Goal: Task Accomplishment & Management: Manage account settings

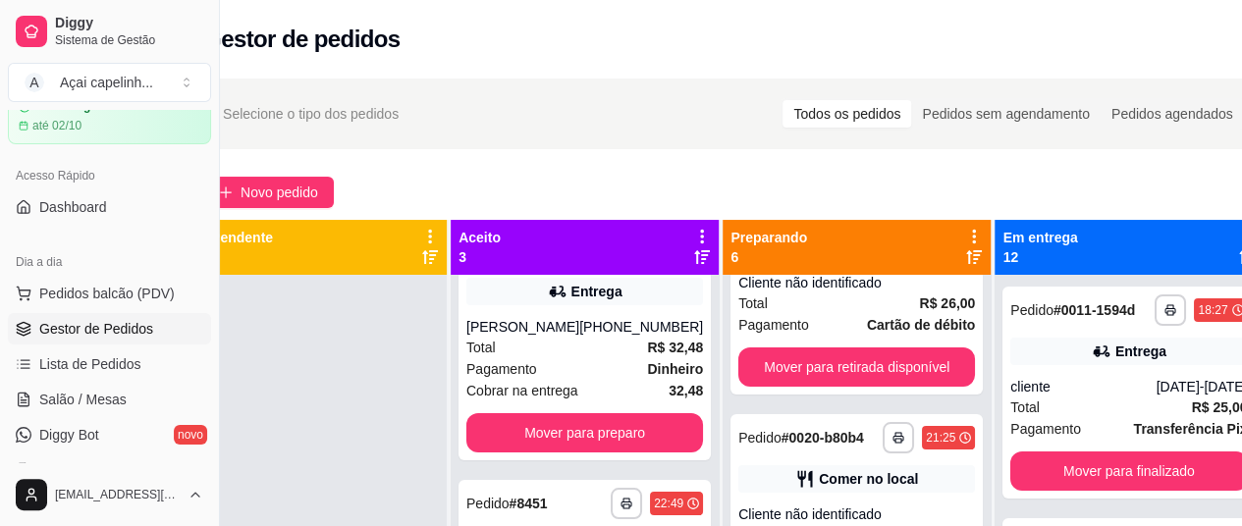
scroll to position [92, 0]
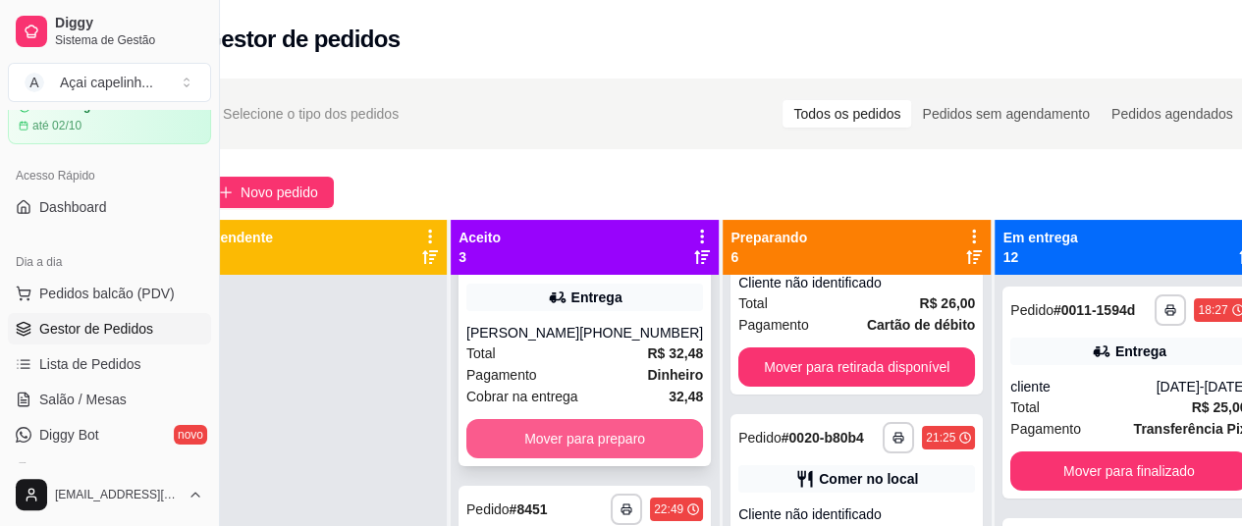
click at [636, 459] on button "Mover para preparo" at bounding box center [584, 438] width 237 height 39
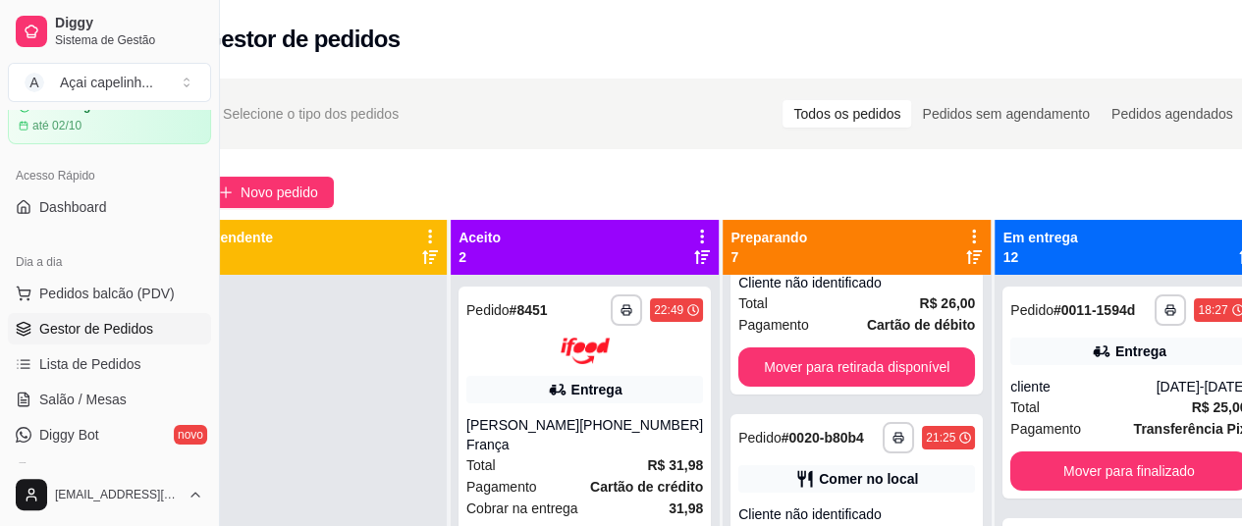
scroll to position [56, 0]
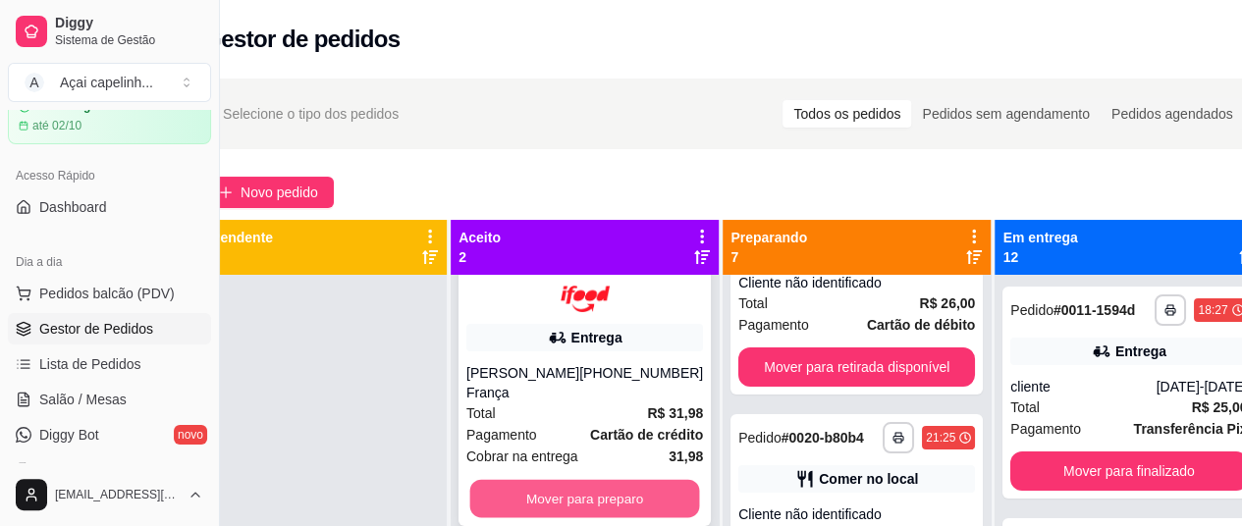
click at [601, 515] on button "Mover para preparo" at bounding box center [585, 498] width 230 height 38
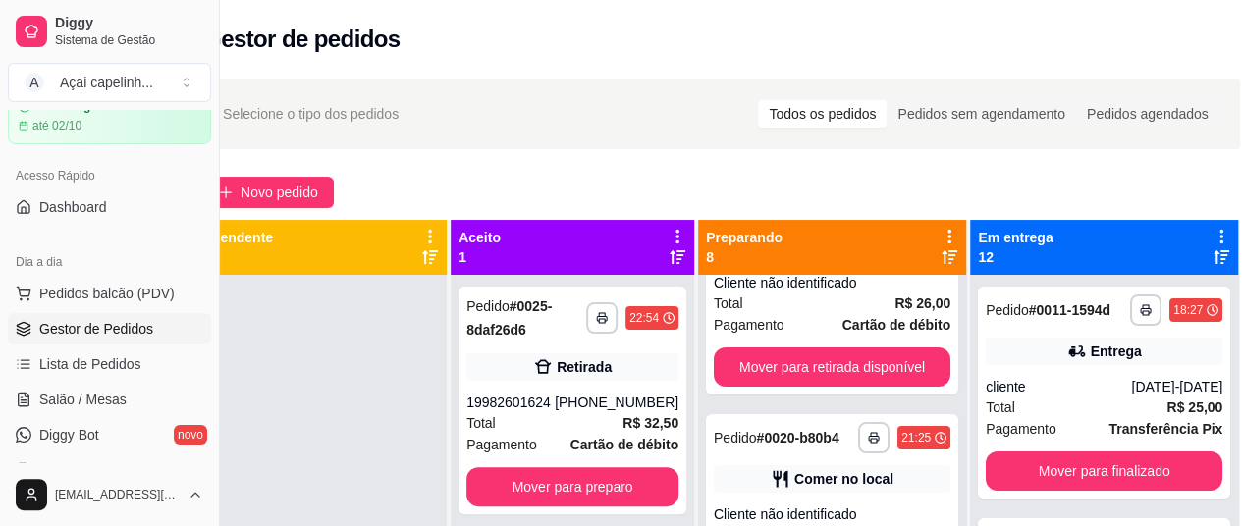
scroll to position [0, 0]
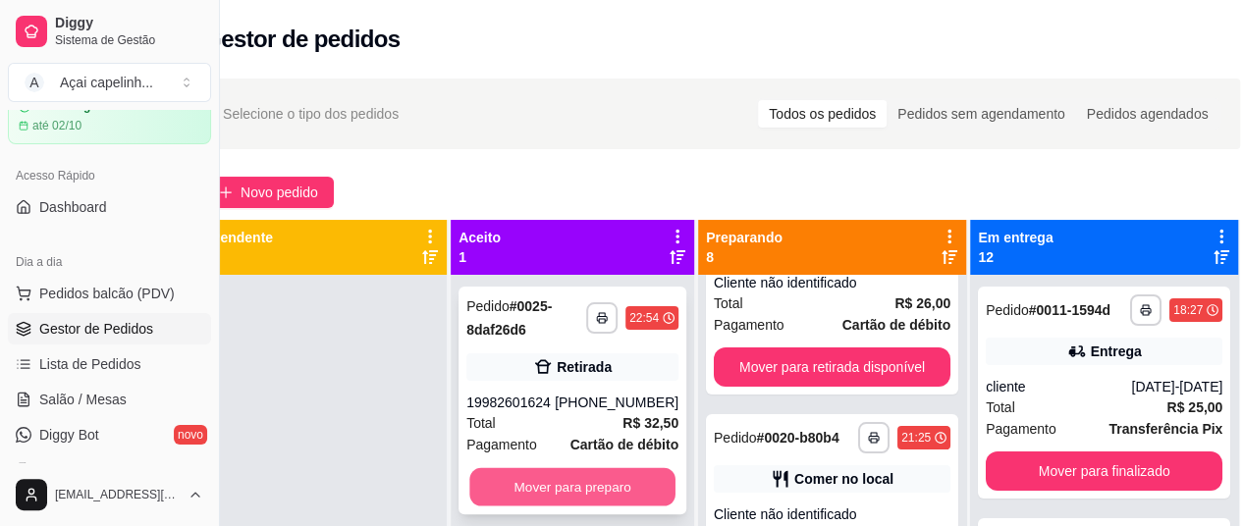
click at [584, 483] on button "Mover para preparo" at bounding box center [572, 487] width 206 height 38
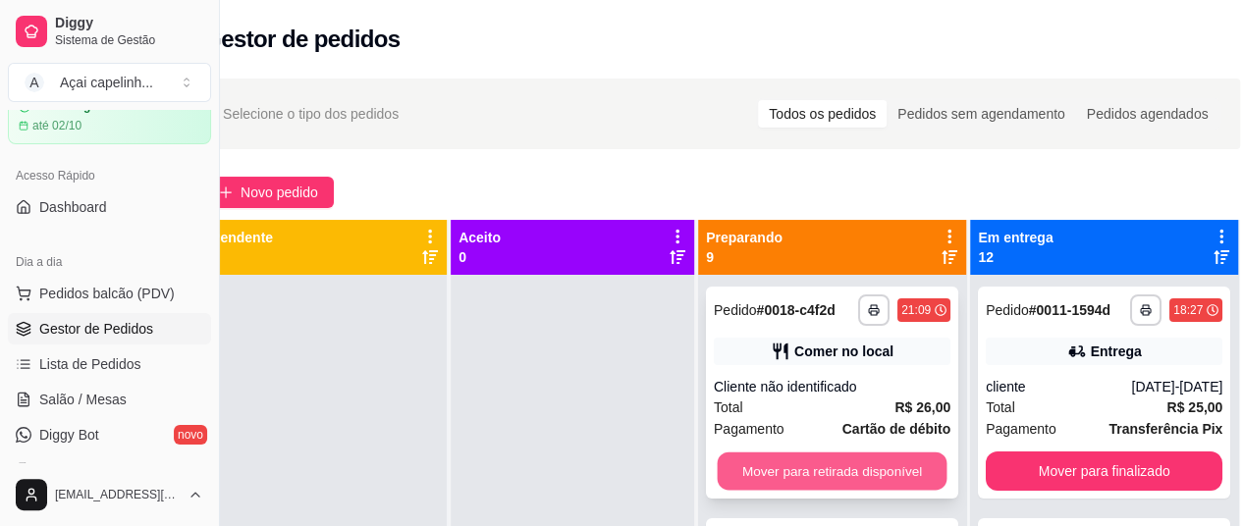
click at [825, 476] on button "Mover para retirada disponível" at bounding box center [833, 472] width 230 height 38
click at [842, 486] on button "Mover para retirada disponível" at bounding box center [833, 472] width 230 height 38
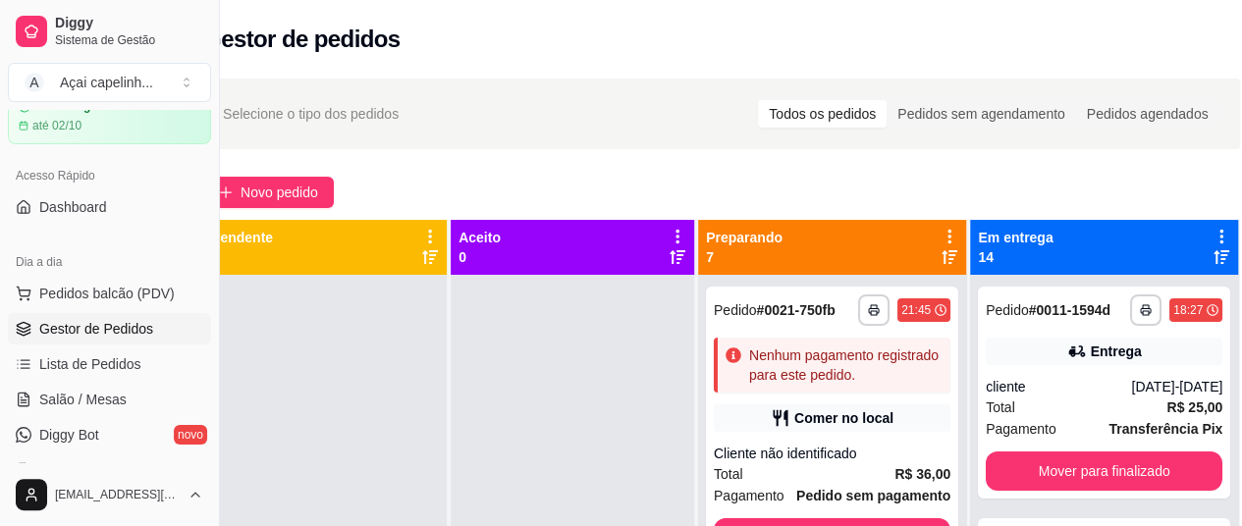
scroll to position [473, 0]
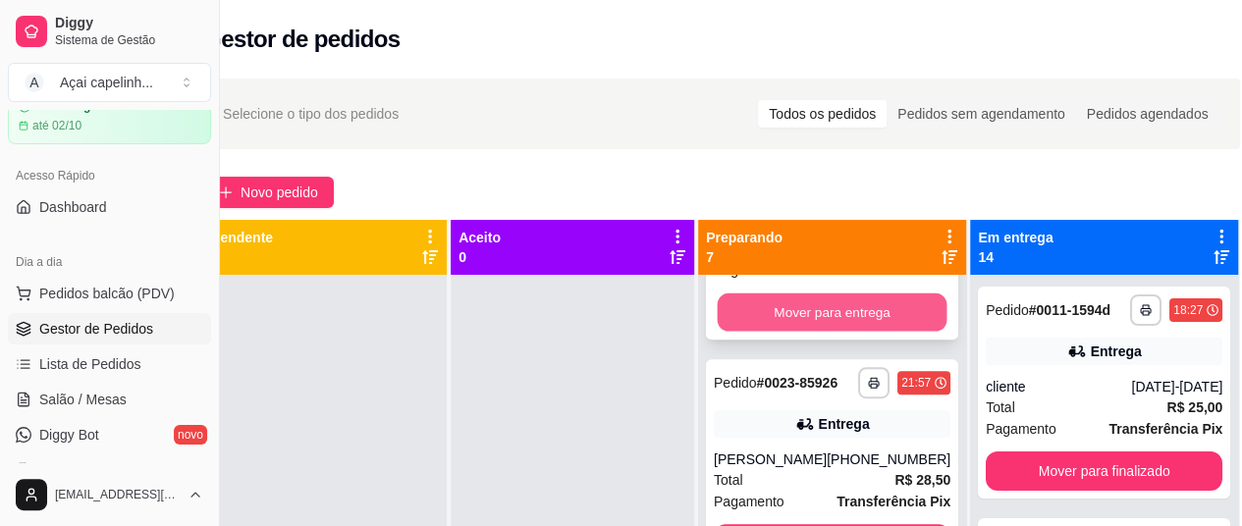
click at [864, 306] on button "Mover para entrega" at bounding box center [833, 313] width 230 height 38
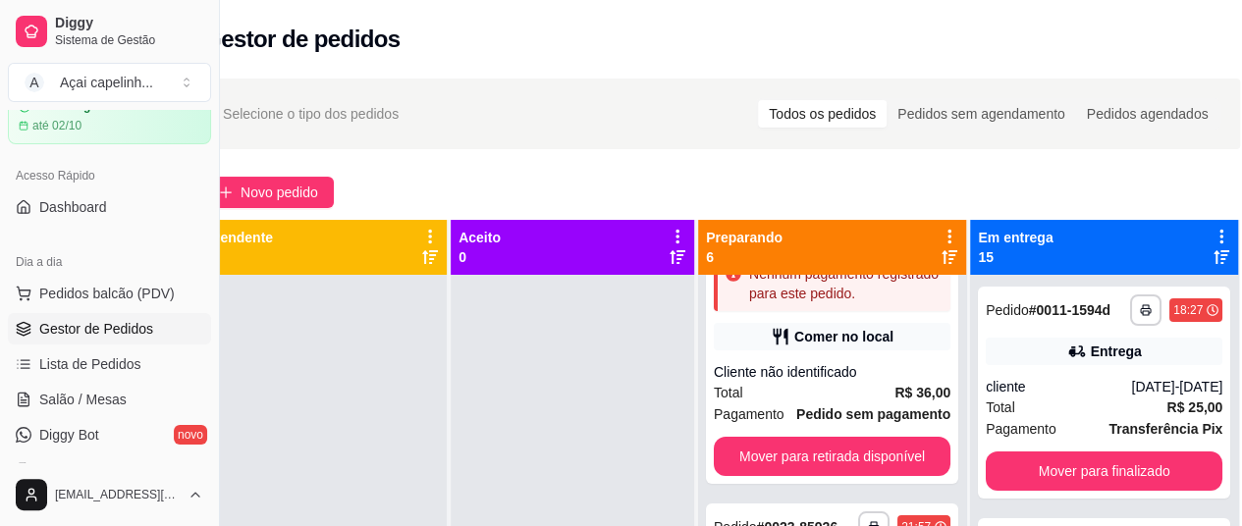
scroll to position [69, 0]
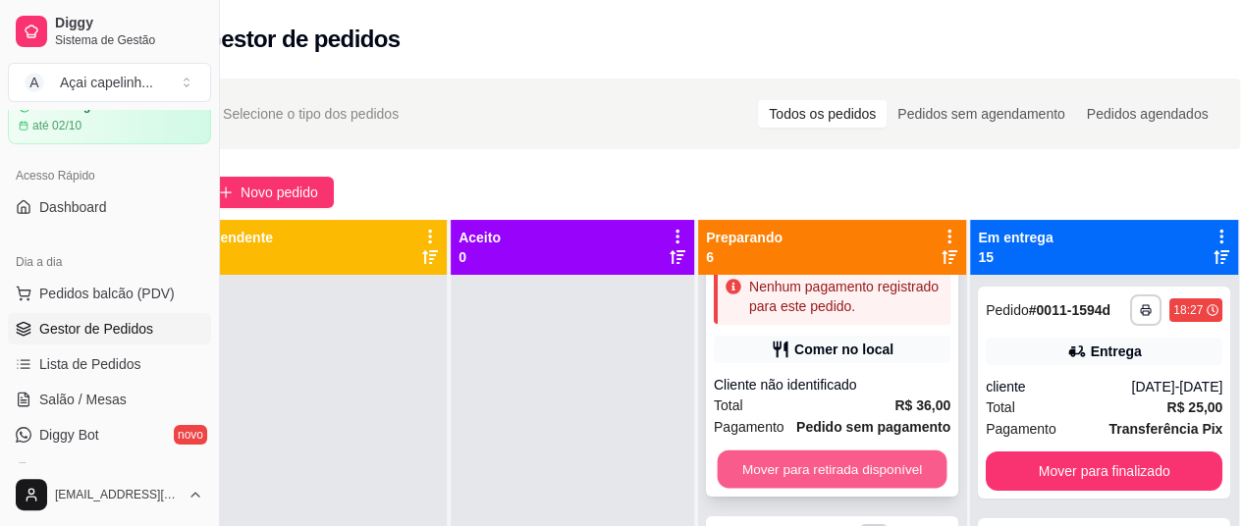
click at [848, 471] on button "Mover para retirada disponível" at bounding box center [833, 470] width 230 height 38
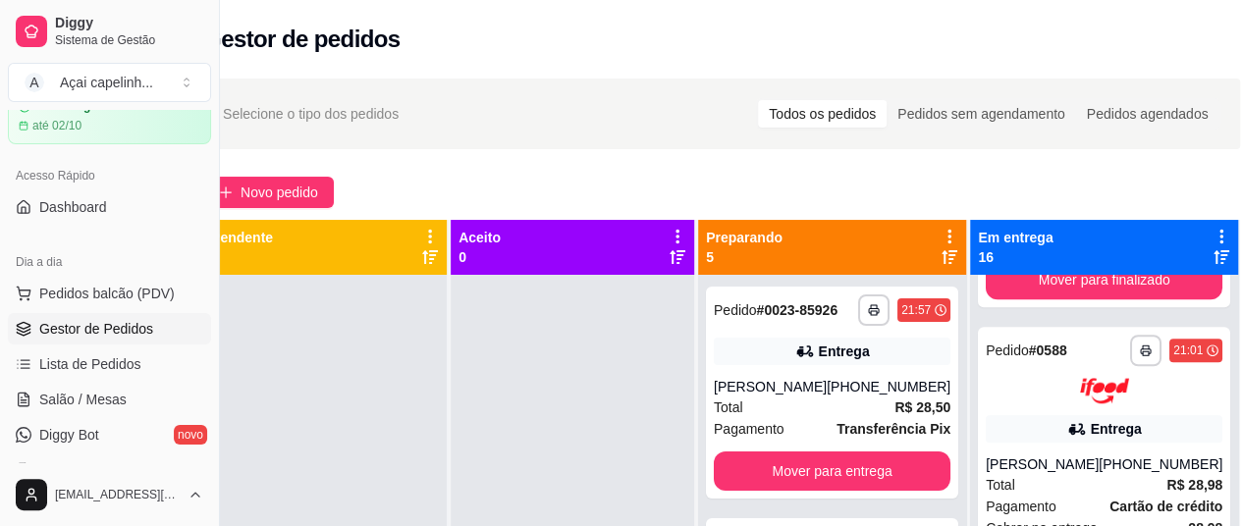
scroll to position [1421, 0]
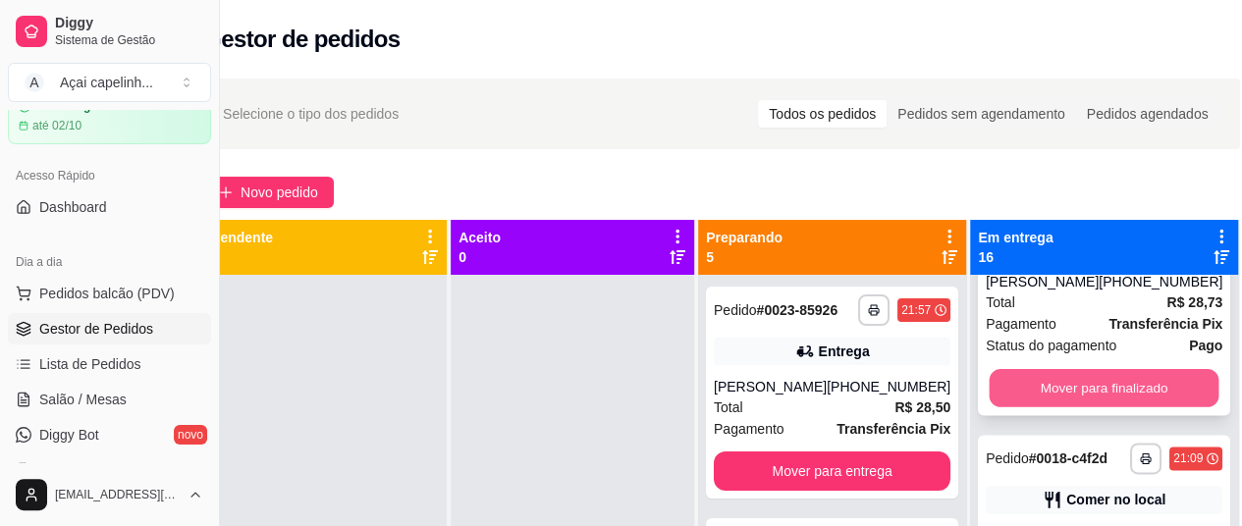
click at [1092, 407] on button "Mover para finalizado" at bounding box center [1105, 387] width 230 height 38
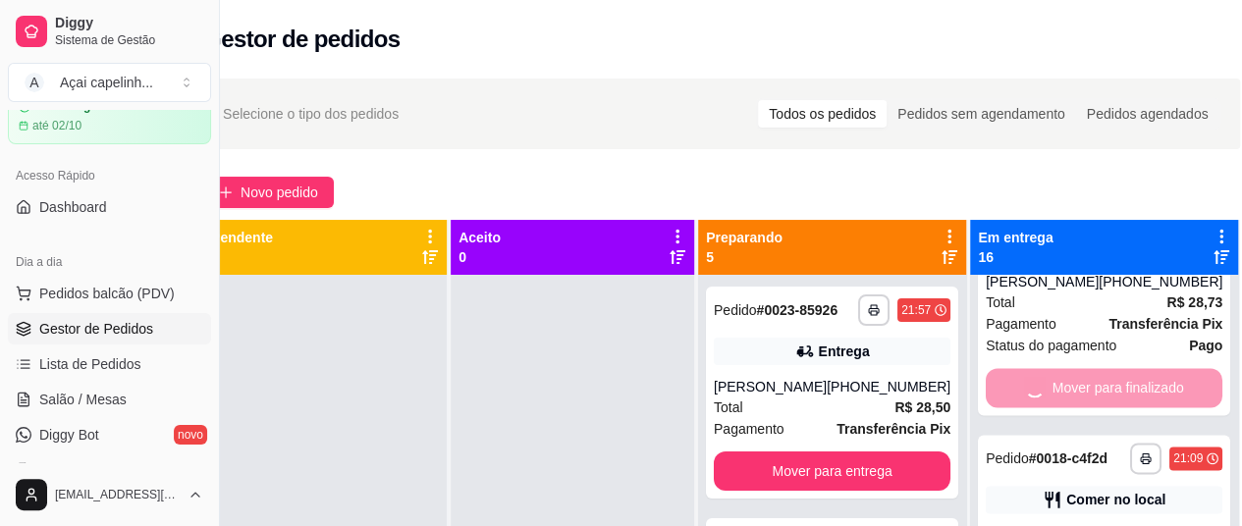
scroll to position [1110, 0]
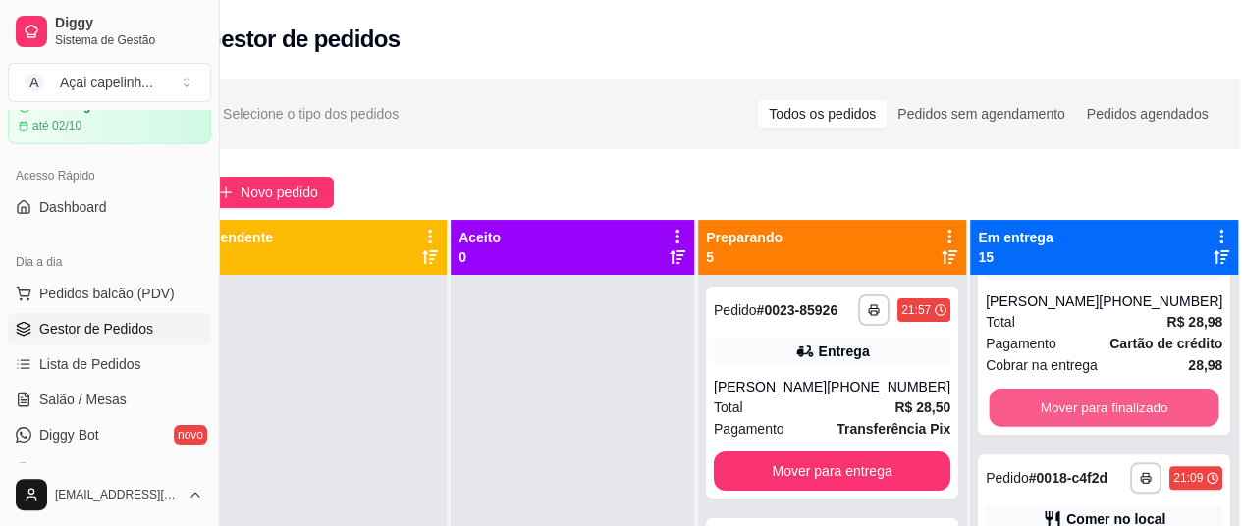
click at [1092, 427] on button "Mover para finalizado" at bounding box center [1105, 408] width 230 height 38
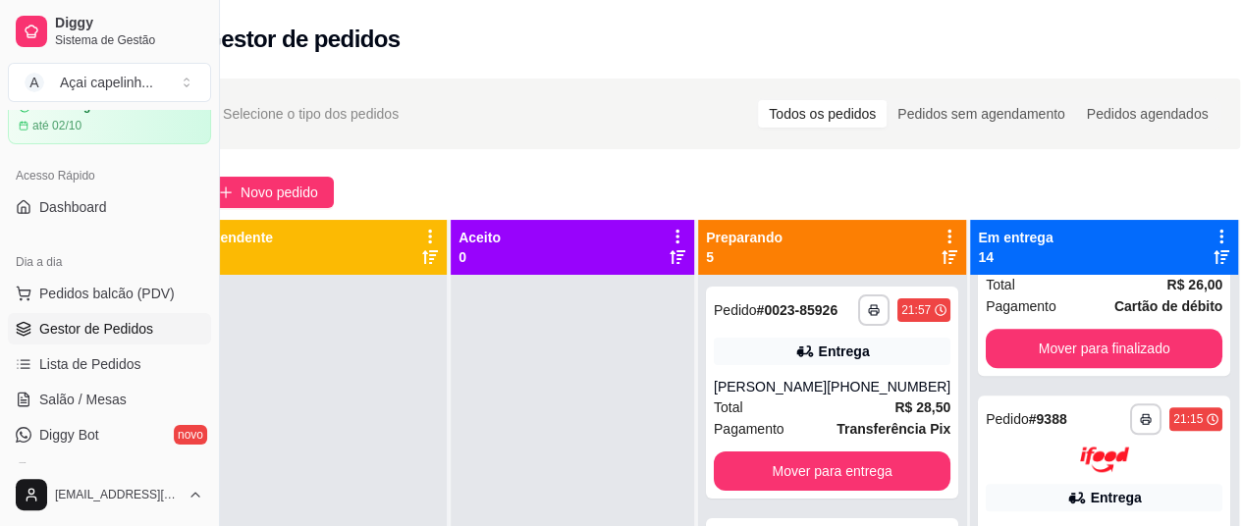
scroll to position [819, 0]
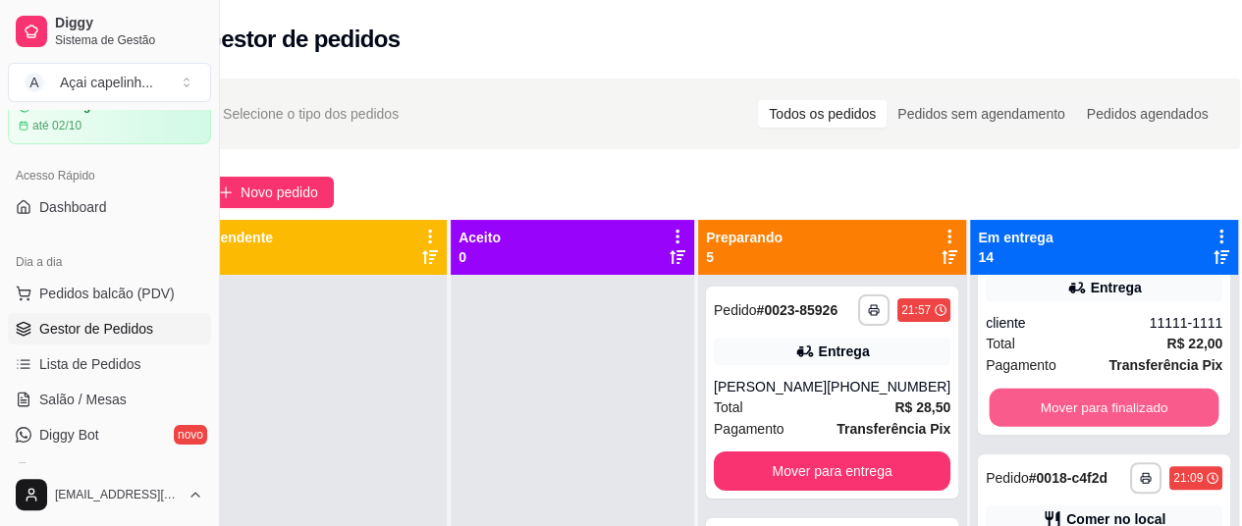
click at [1092, 426] on button "Mover para finalizado" at bounding box center [1105, 407] width 230 height 38
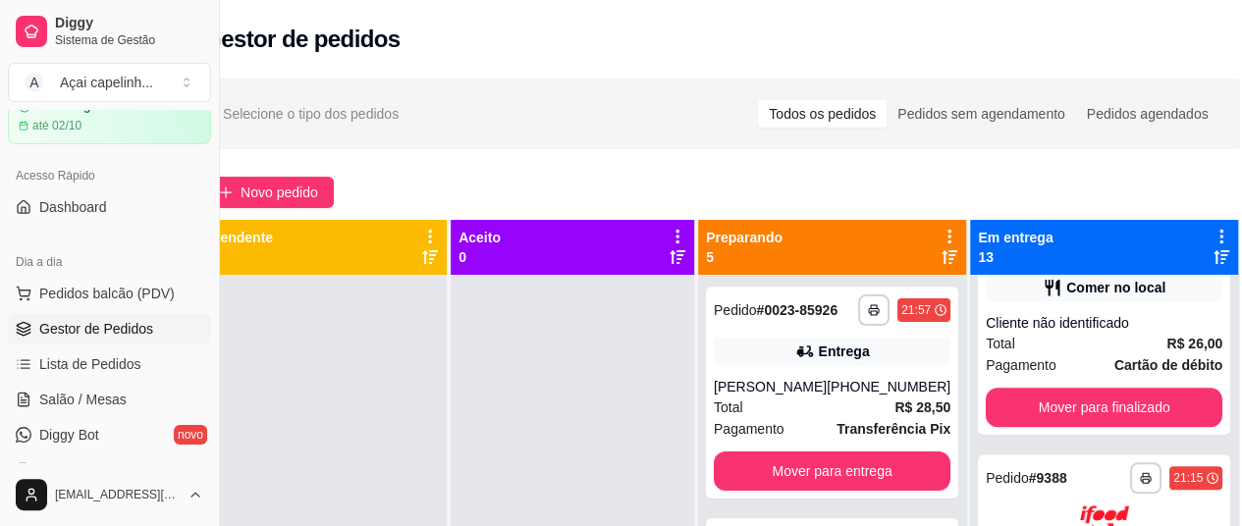
scroll to position [572, 0]
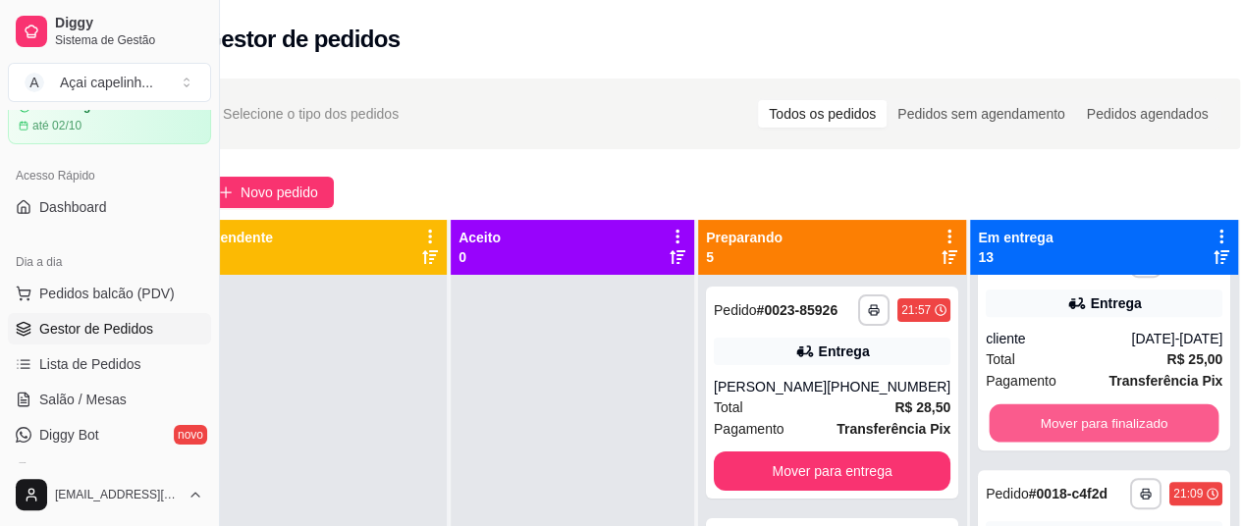
click at [1092, 442] on button "Mover para finalizado" at bounding box center [1105, 423] width 230 height 38
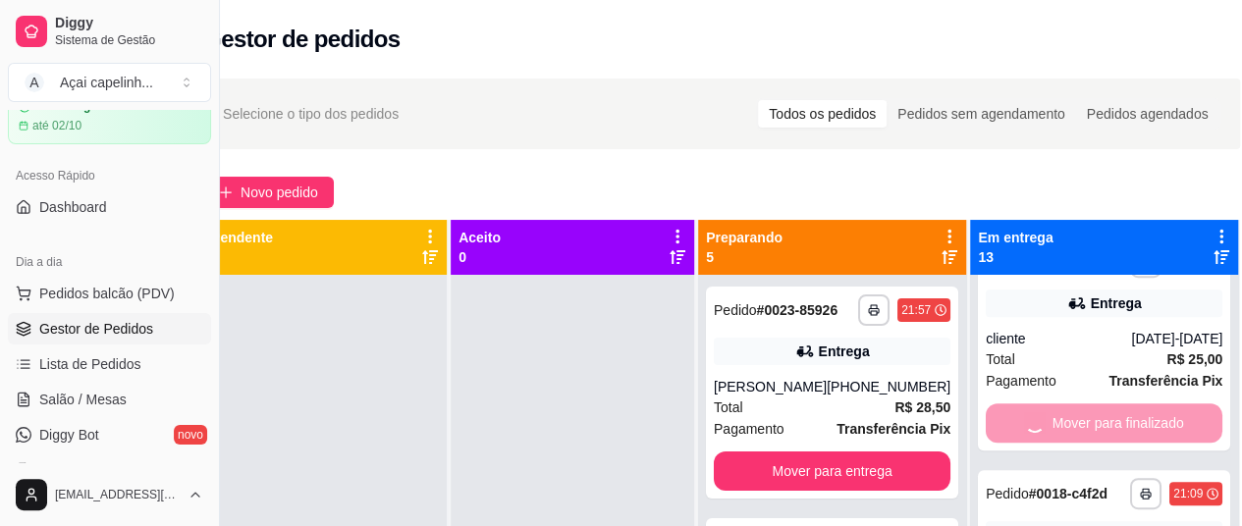
scroll to position [324, 0]
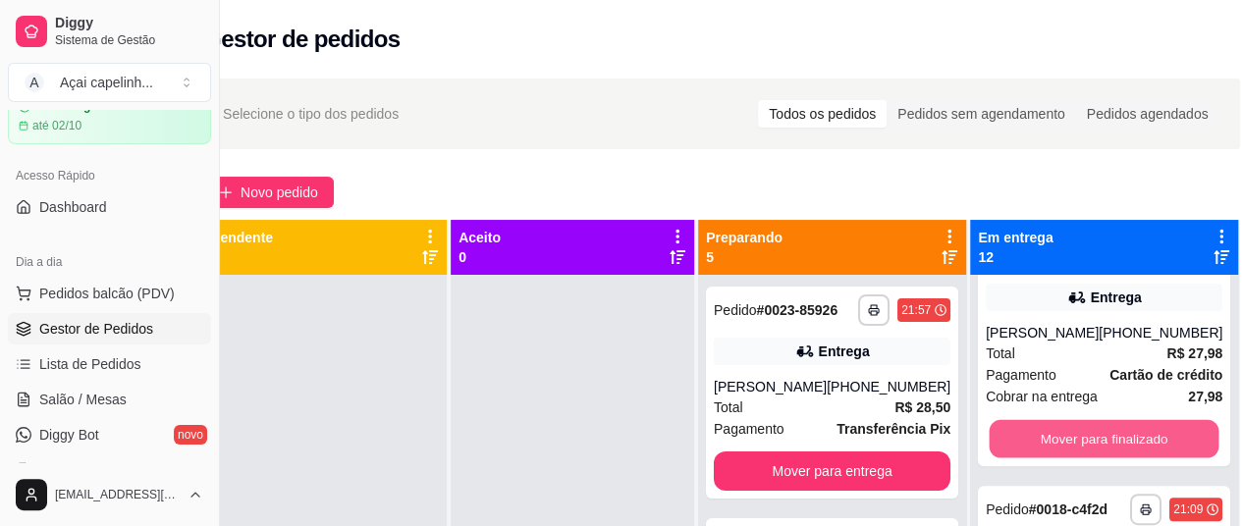
click at [1092, 458] on button "Mover para finalizado" at bounding box center [1105, 438] width 230 height 38
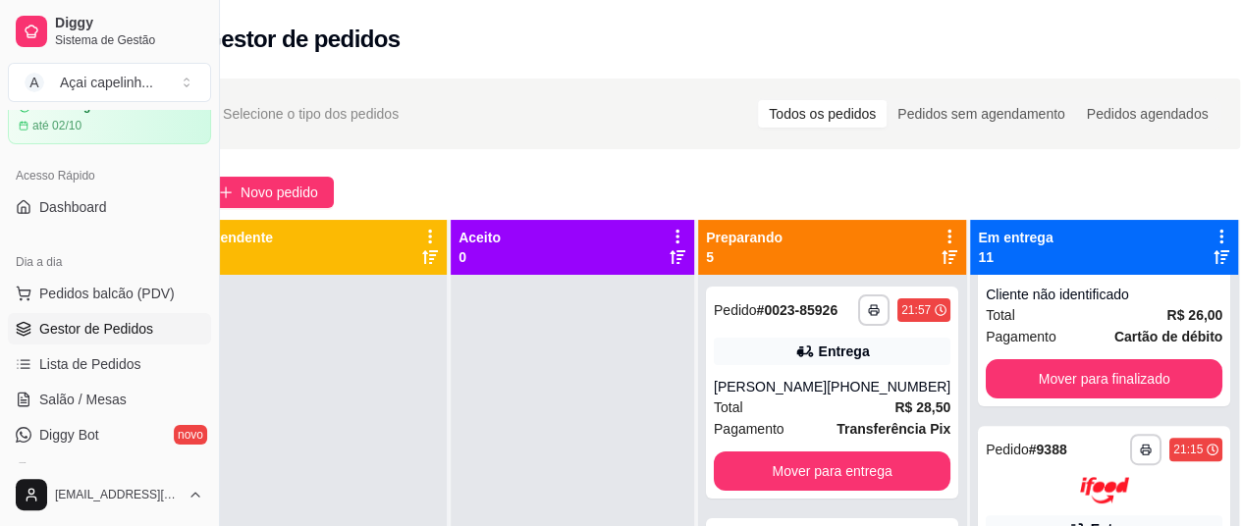
scroll to position [13, 0]
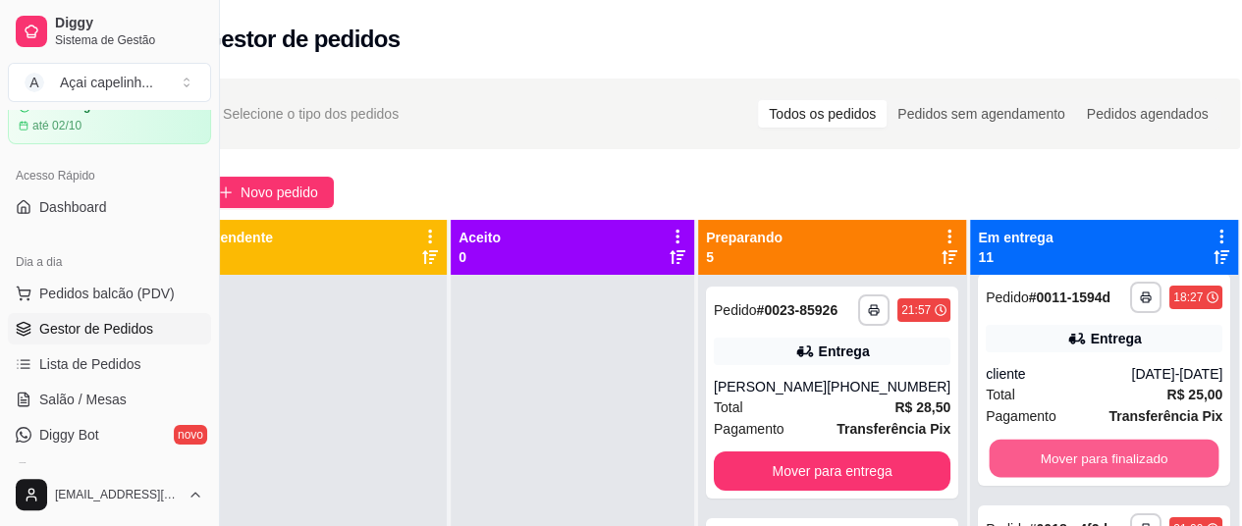
click at [1092, 478] on button "Mover para finalizado" at bounding box center [1105, 459] width 230 height 38
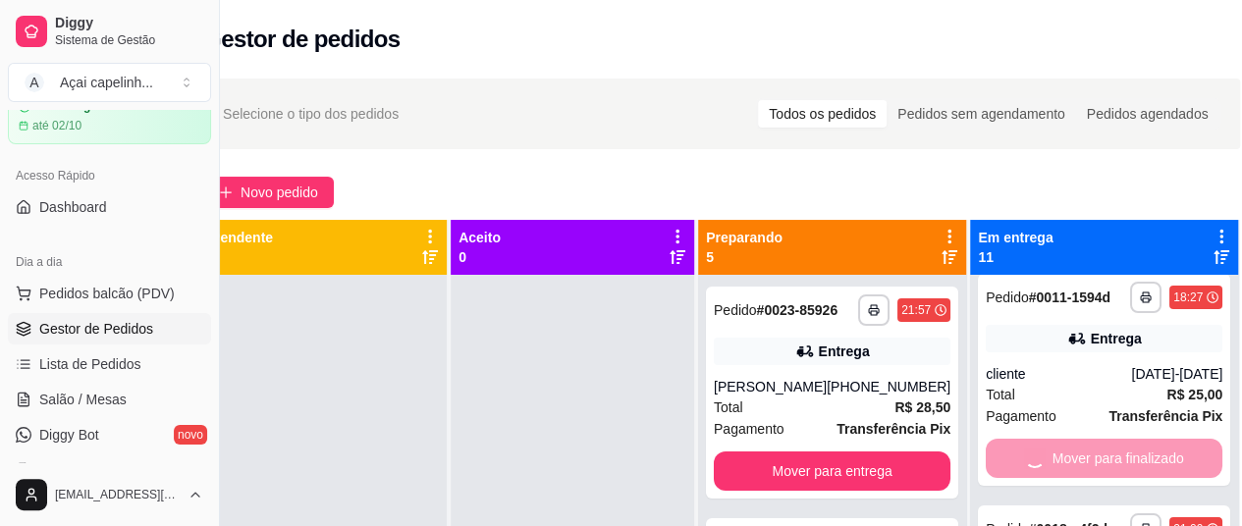
scroll to position [0, 0]
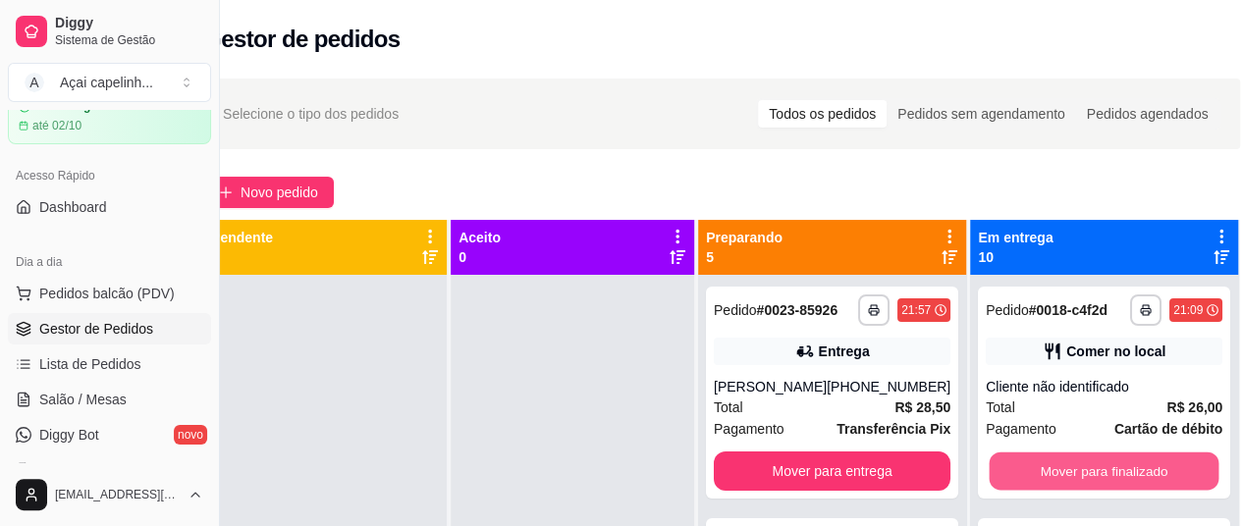
click at [1092, 480] on button "Mover para finalizado" at bounding box center [1105, 472] width 230 height 38
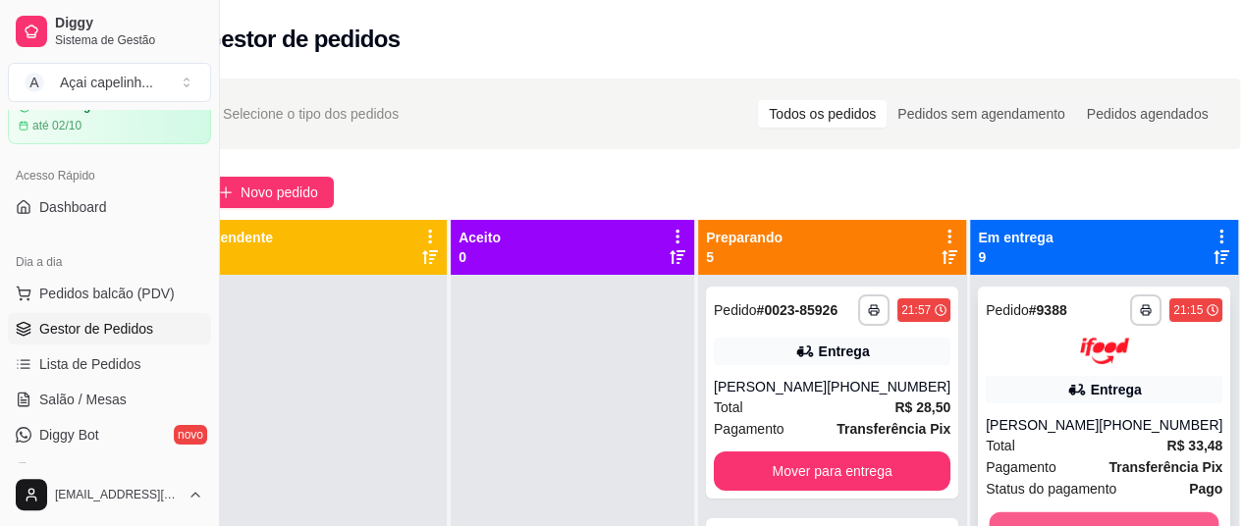
click at [1102, 513] on button "Mover para finalizado" at bounding box center [1105, 531] width 230 height 38
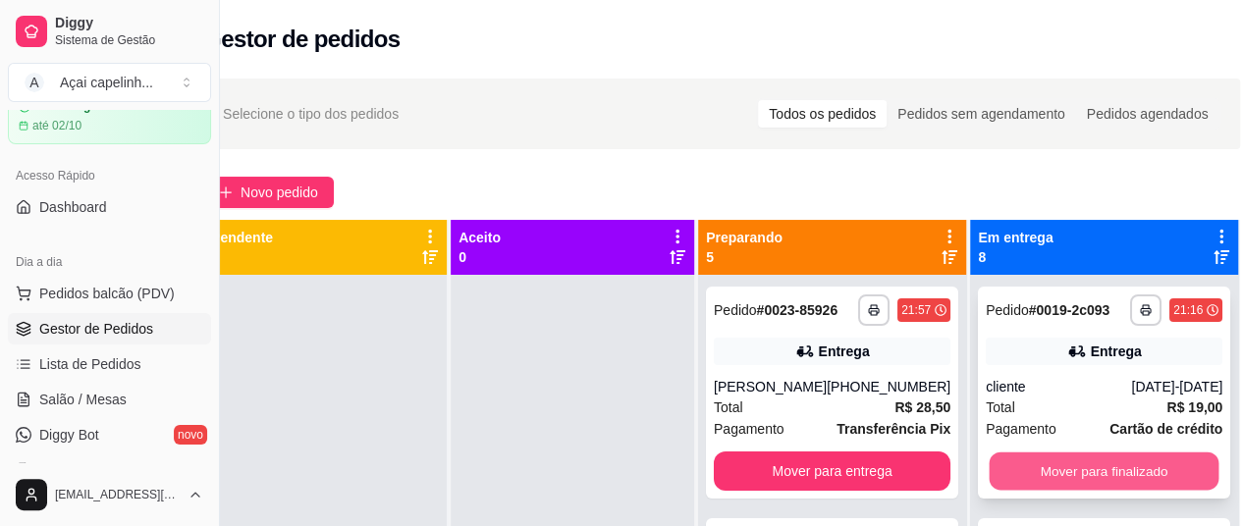
click at [1116, 490] on button "Mover para finalizado" at bounding box center [1105, 472] width 230 height 38
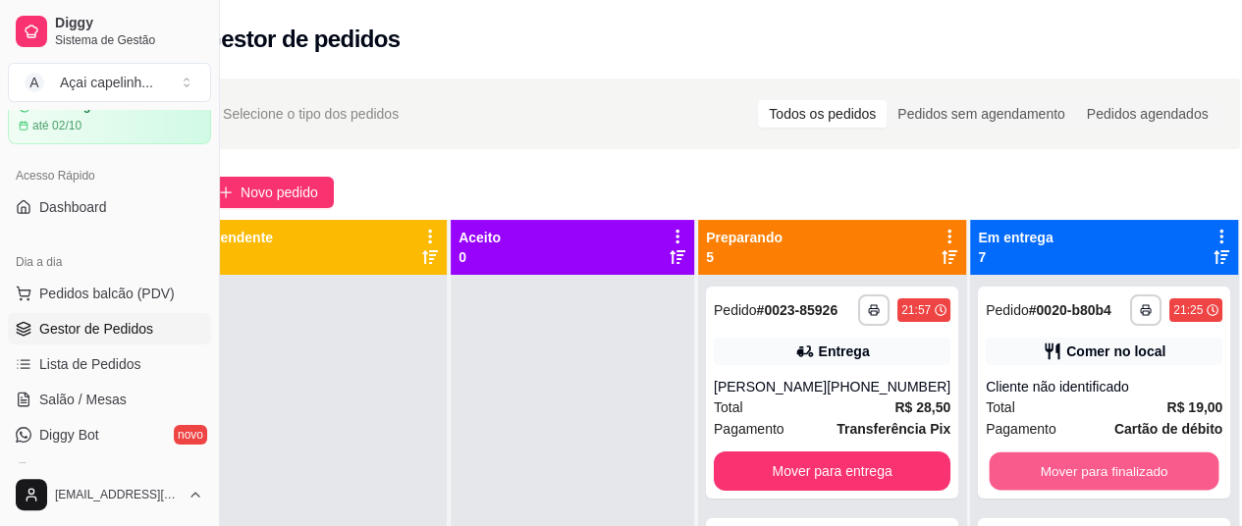
click at [1116, 490] on button "Mover para finalizado" at bounding box center [1105, 472] width 230 height 38
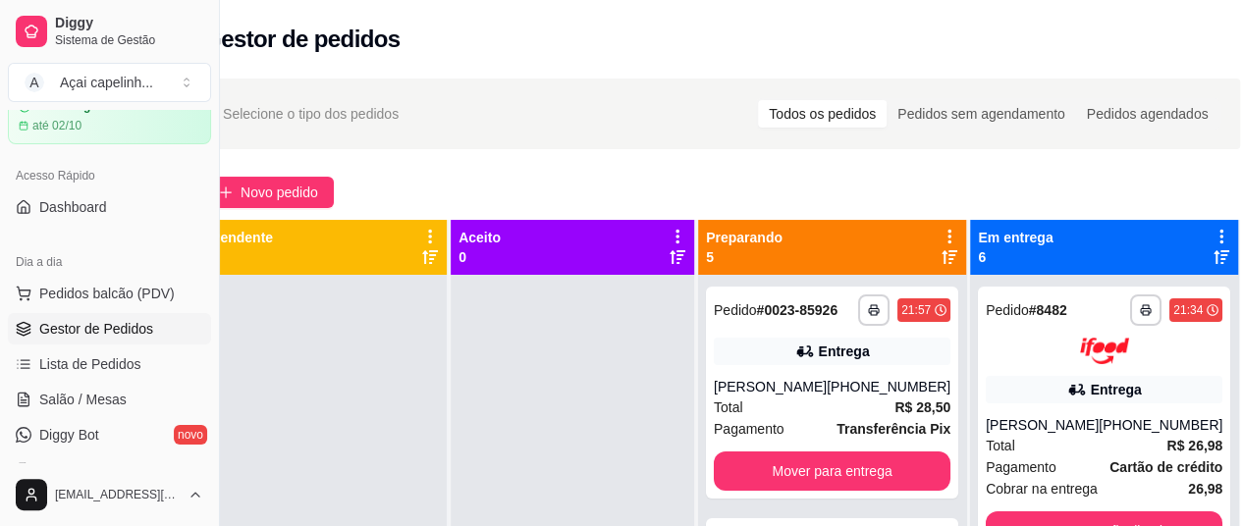
scroll to position [473, 0]
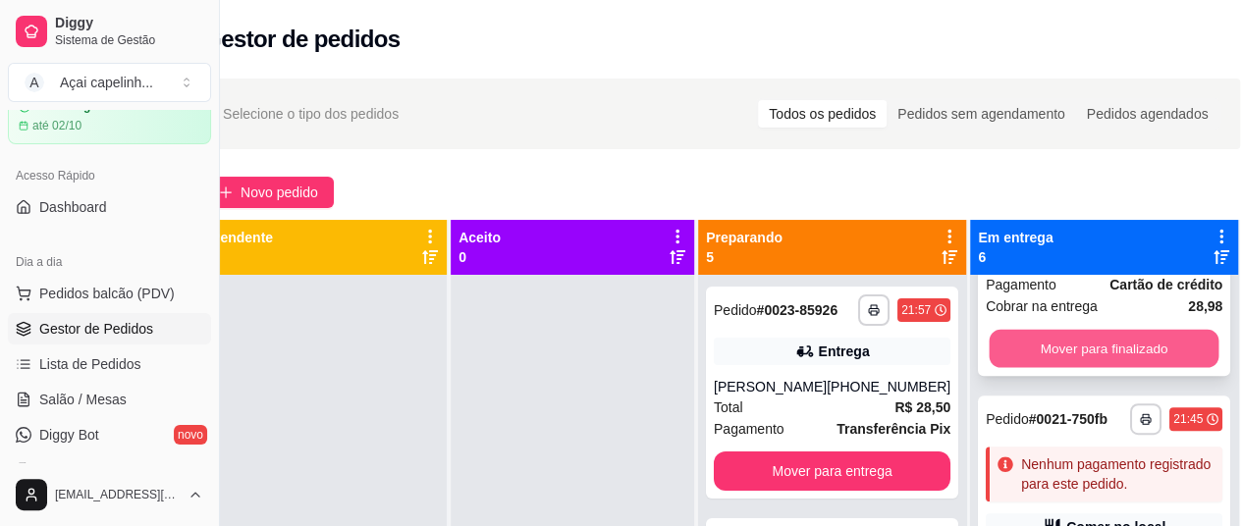
click at [1120, 368] on button "Mover para finalizado" at bounding box center [1105, 349] width 230 height 38
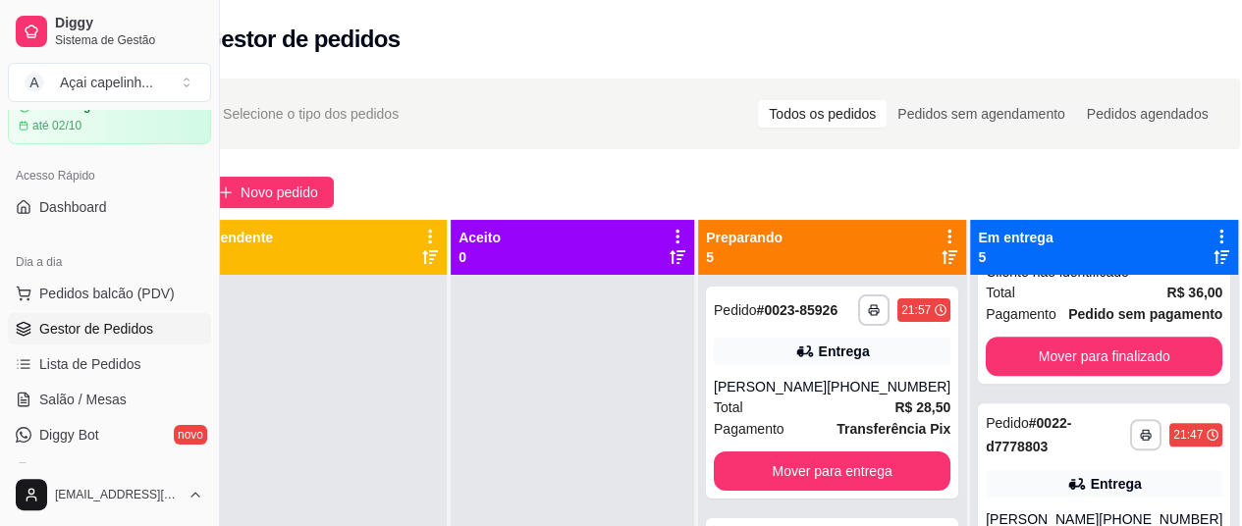
scroll to position [163, 0]
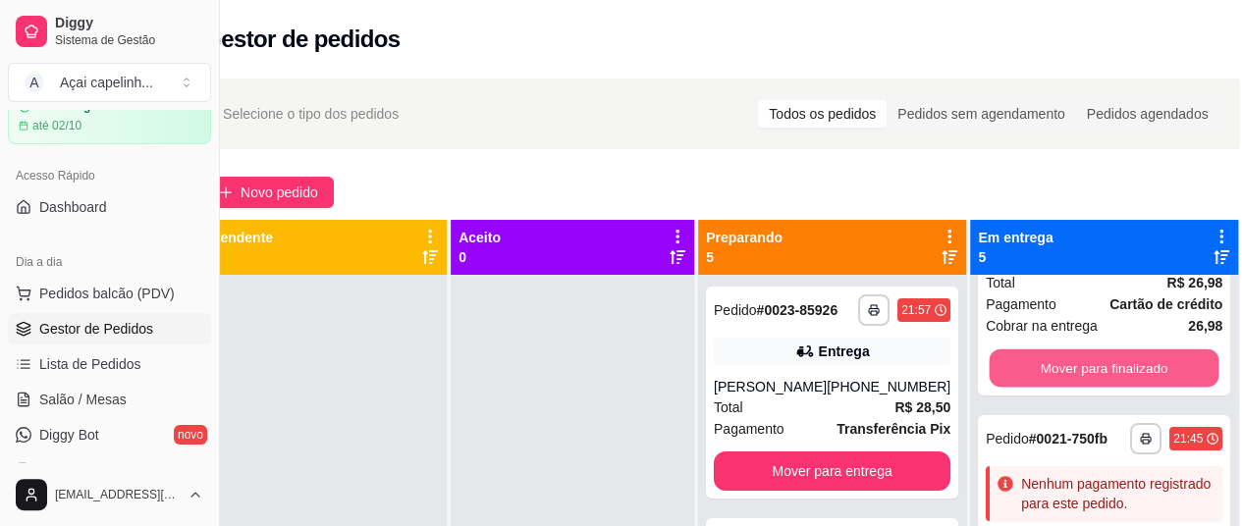
click at [1120, 387] on button "Mover para finalizado" at bounding box center [1105, 368] width 230 height 38
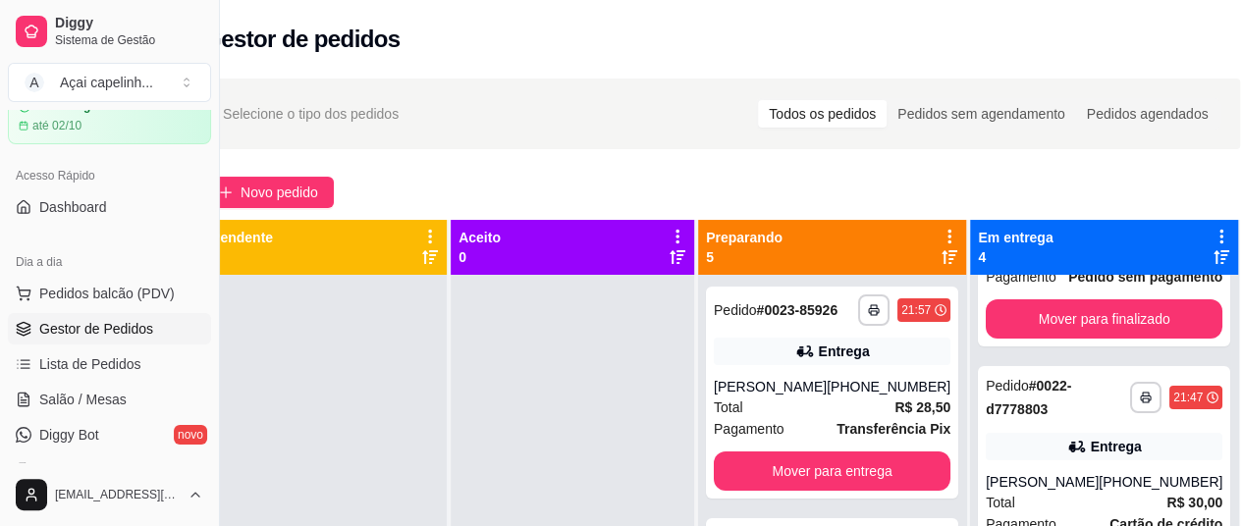
scroll to position [223, 0]
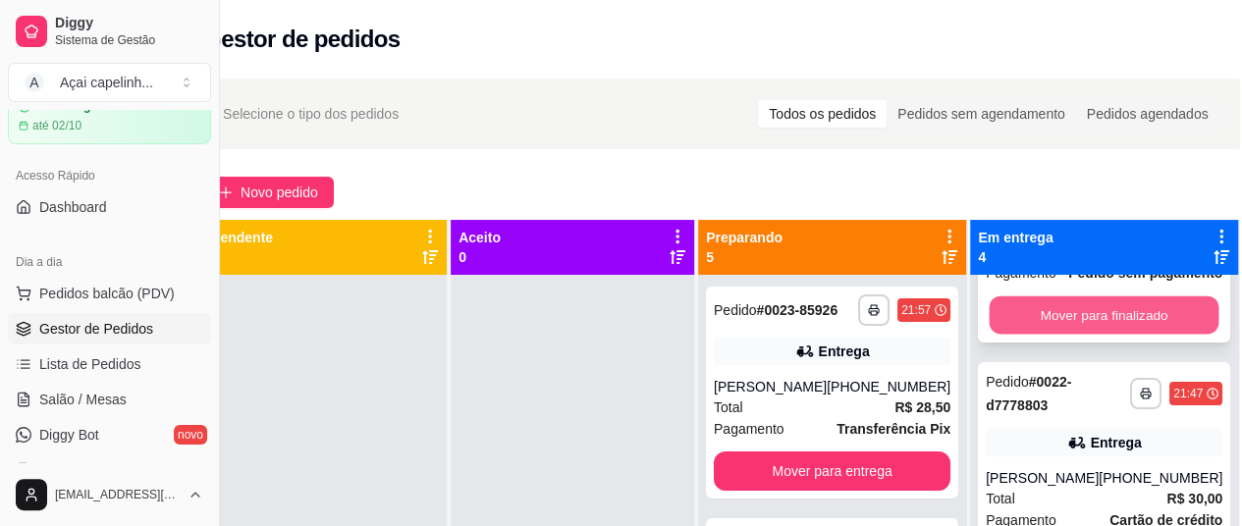
click at [1109, 335] on button "Mover para finalizado" at bounding box center [1105, 316] width 230 height 38
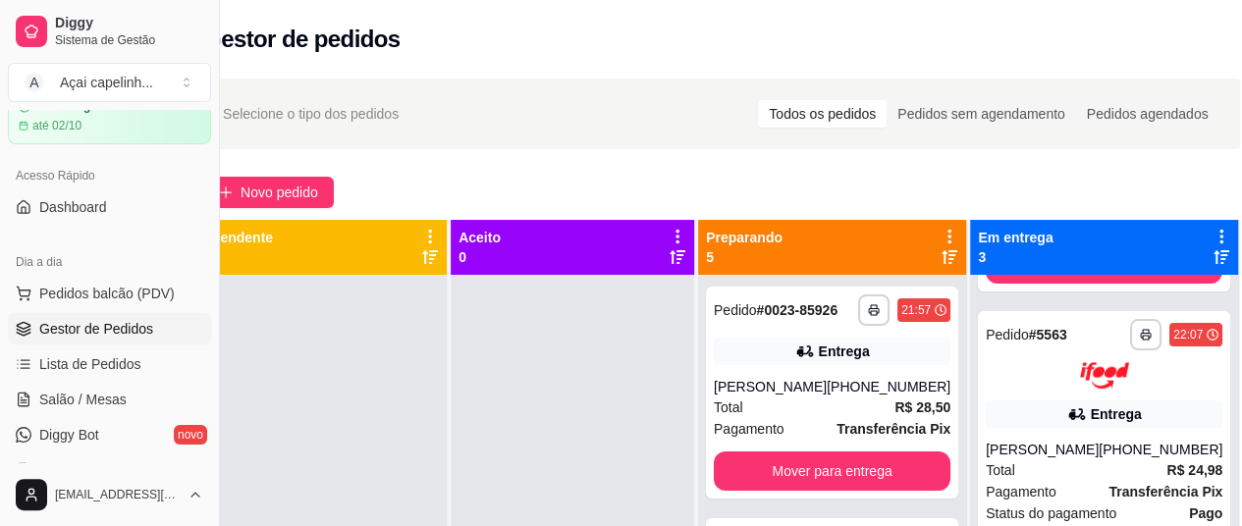
scroll to position [0, 0]
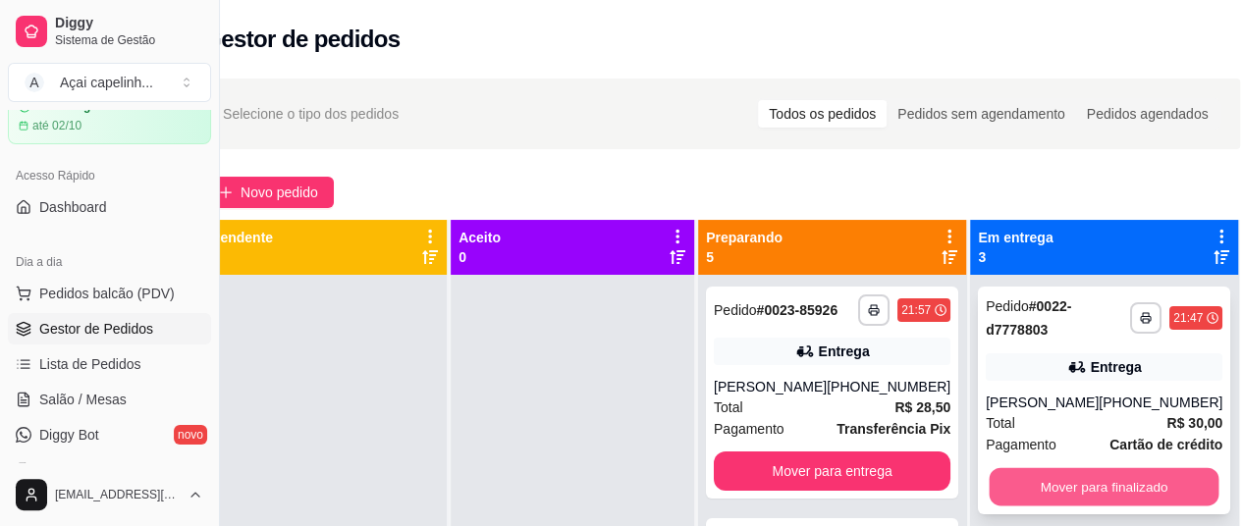
click at [1121, 489] on button "Mover para finalizado" at bounding box center [1105, 487] width 230 height 38
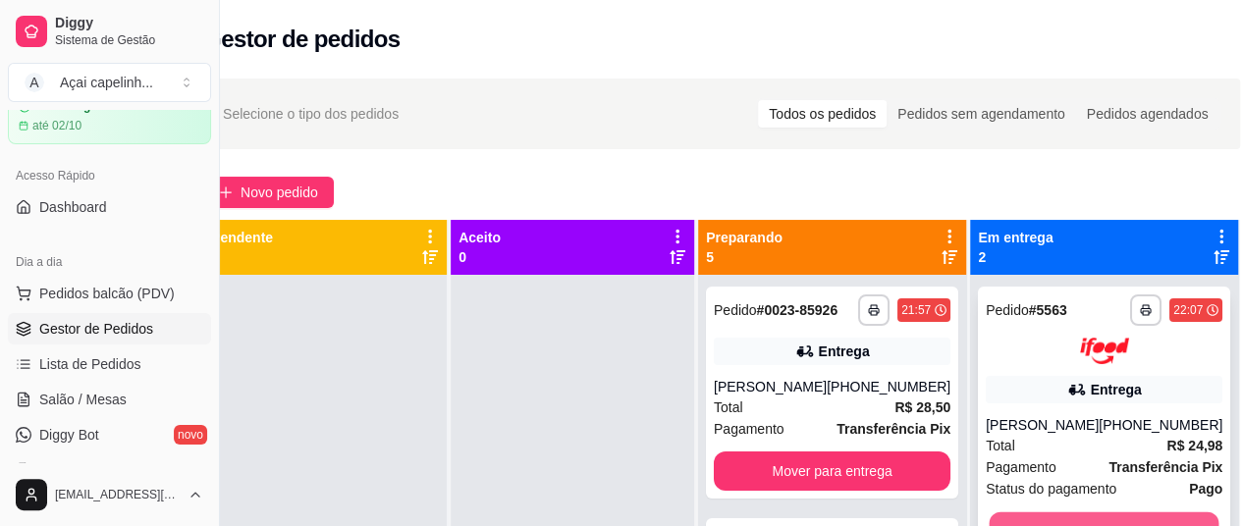
click at [1139, 520] on button "Mover para finalizado" at bounding box center [1105, 531] width 230 height 38
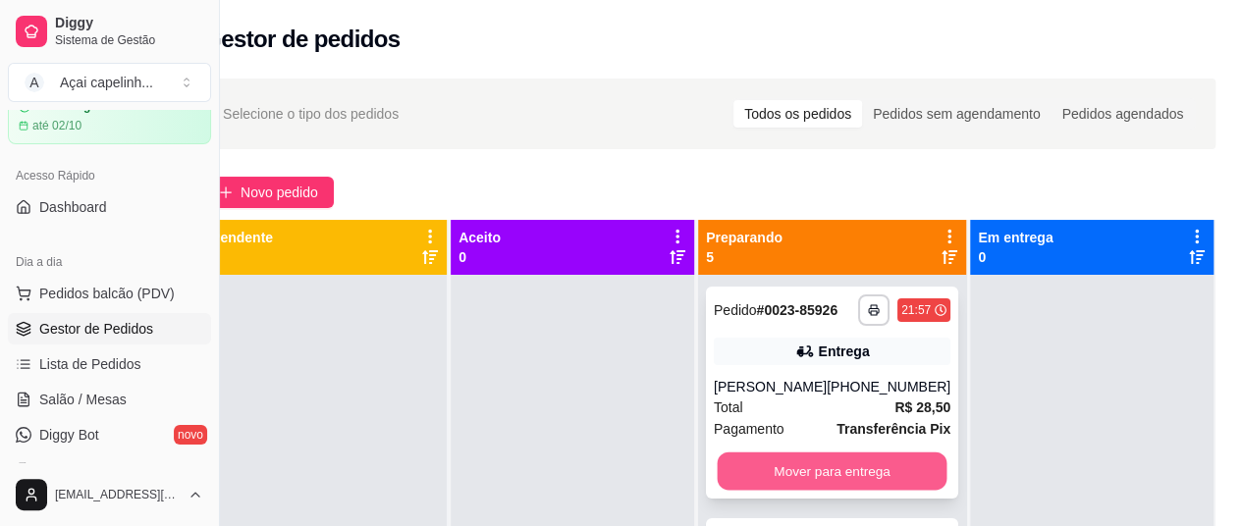
click at [790, 491] on button "Mover para entrega" at bounding box center [833, 472] width 230 height 38
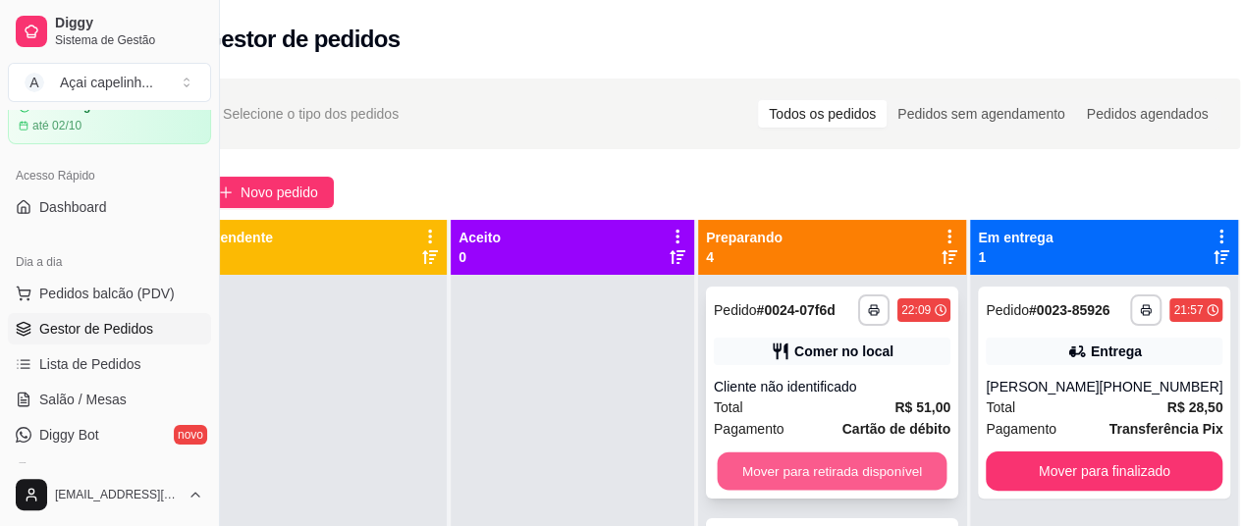
click at [831, 481] on button "Mover para retirada disponível" at bounding box center [833, 472] width 230 height 38
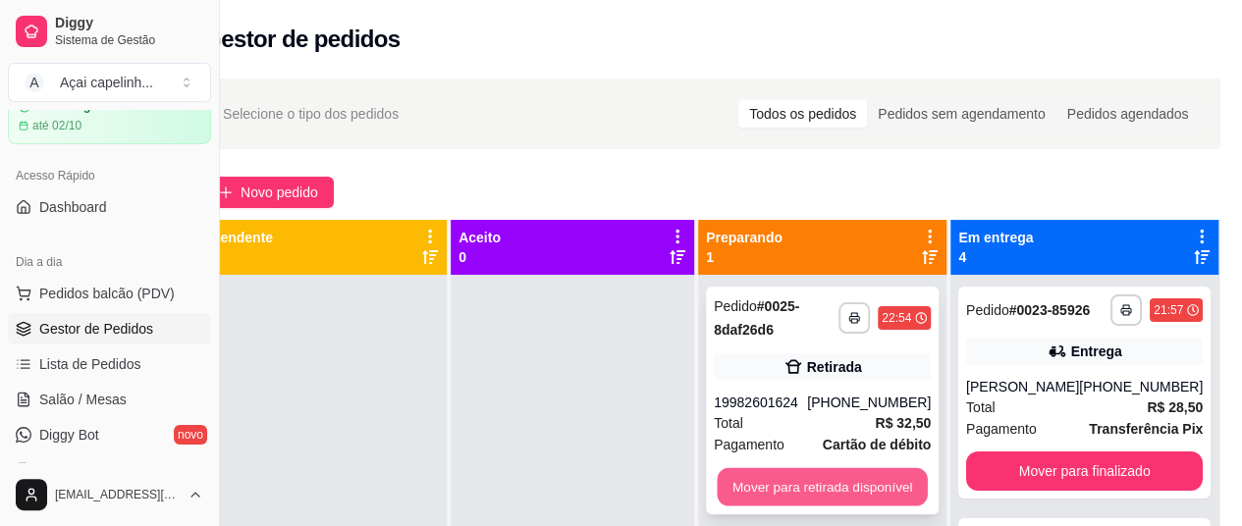
click at [768, 486] on button "Mover para retirada disponível" at bounding box center [822, 487] width 210 height 38
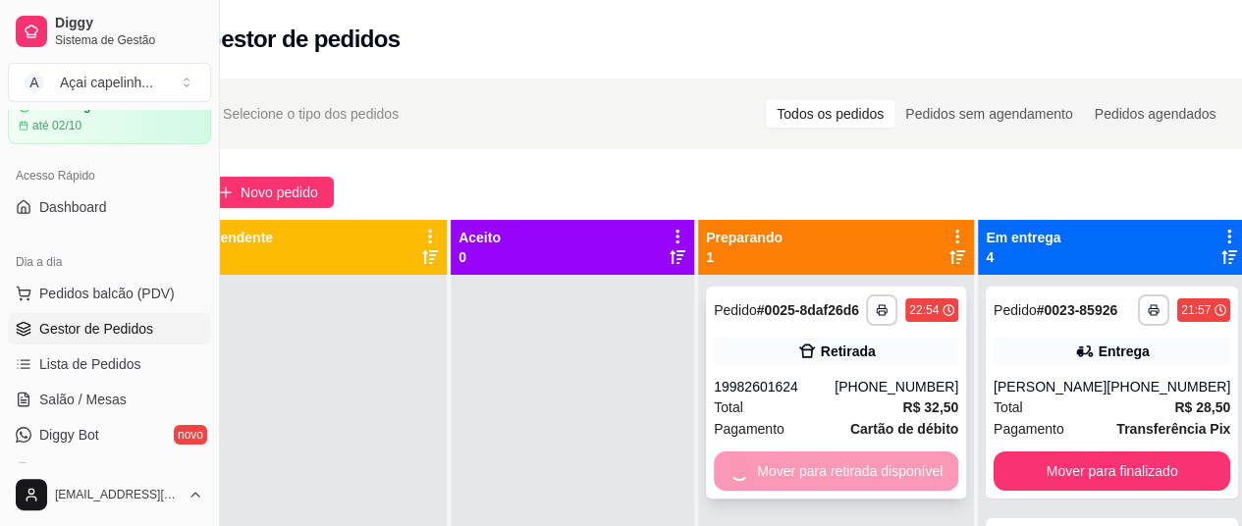
scroll to position [0, 43]
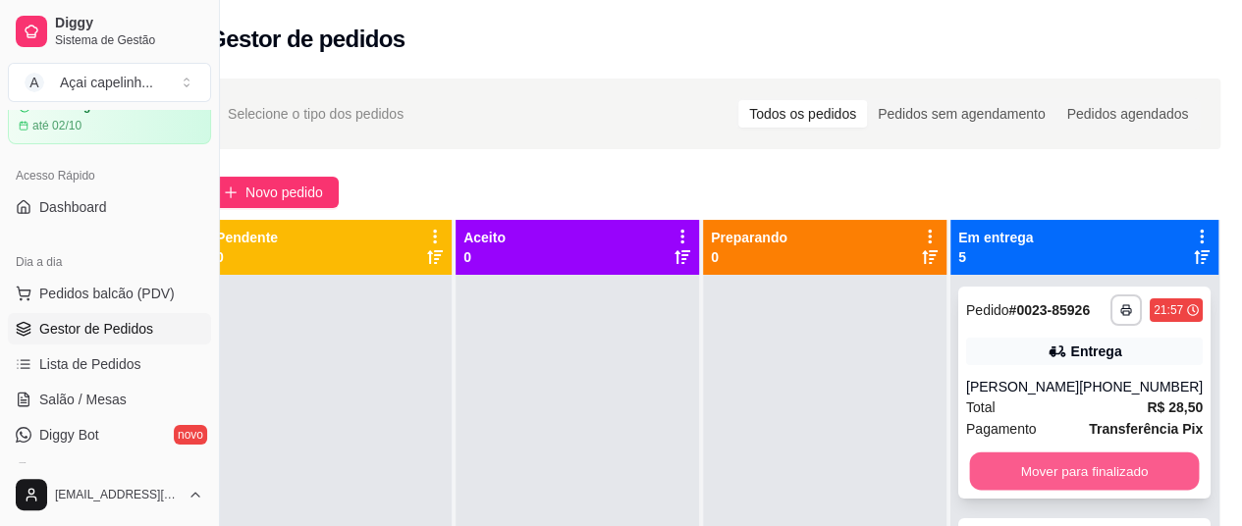
click at [1106, 475] on button "Mover para finalizado" at bounding box center [1085, 472] width 230 height 38
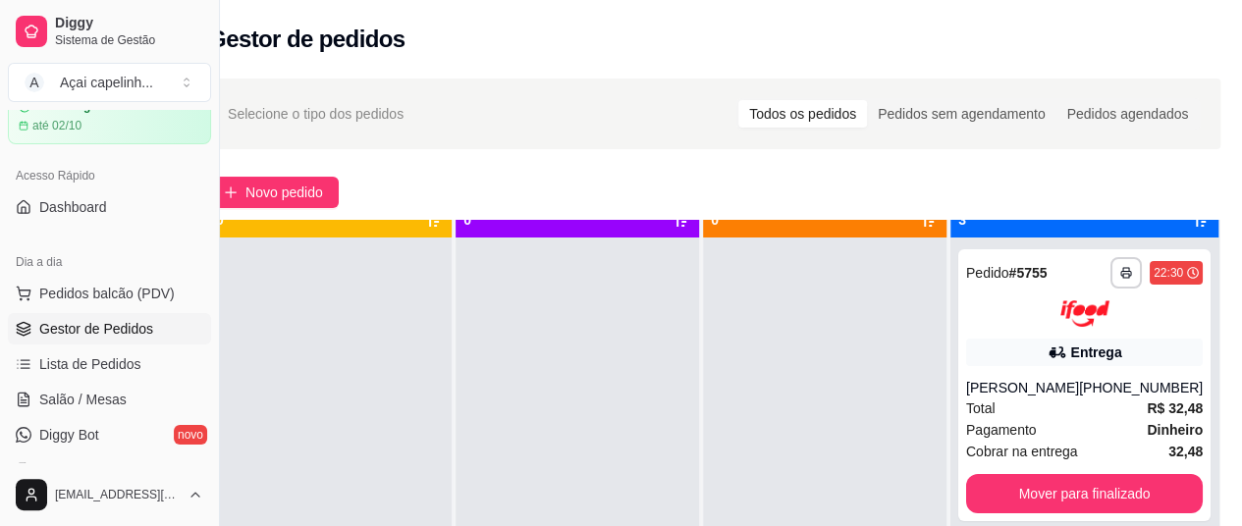
scroll to position [55, 0]
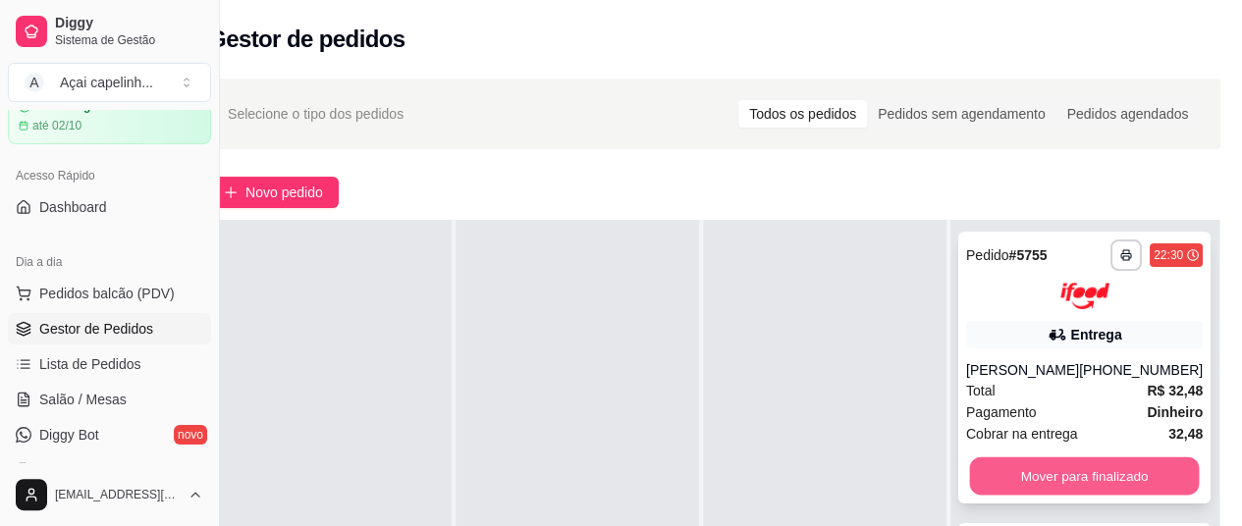
click at [1137, 487] on button "Mover para finalizado" at bounding box center [1085, 476] width 230 height 38
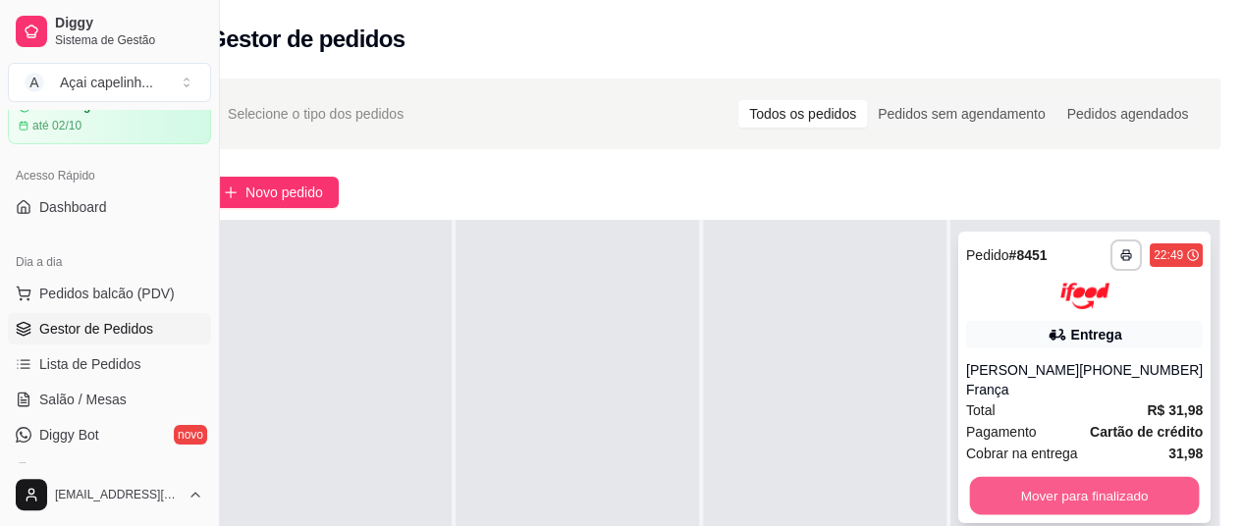
click at [1112, 515] on button "Mover para finalizado" at bounding box center [1085, 495] width 230 height 38
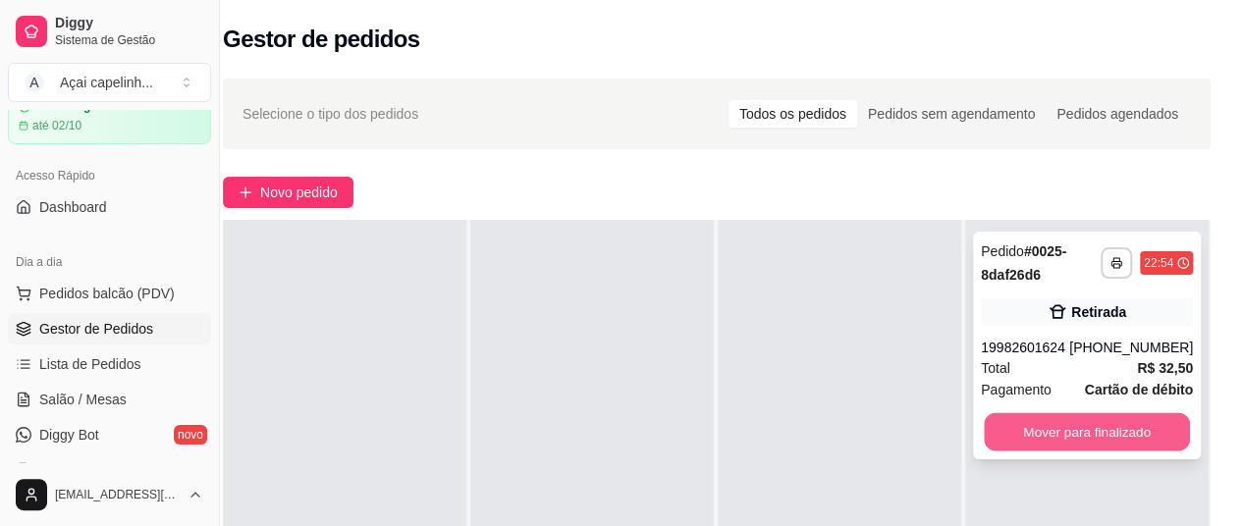
click at [1000, 430] on button "Mover para finalizado" at bounding box center [1087, 432] width 206 height 38
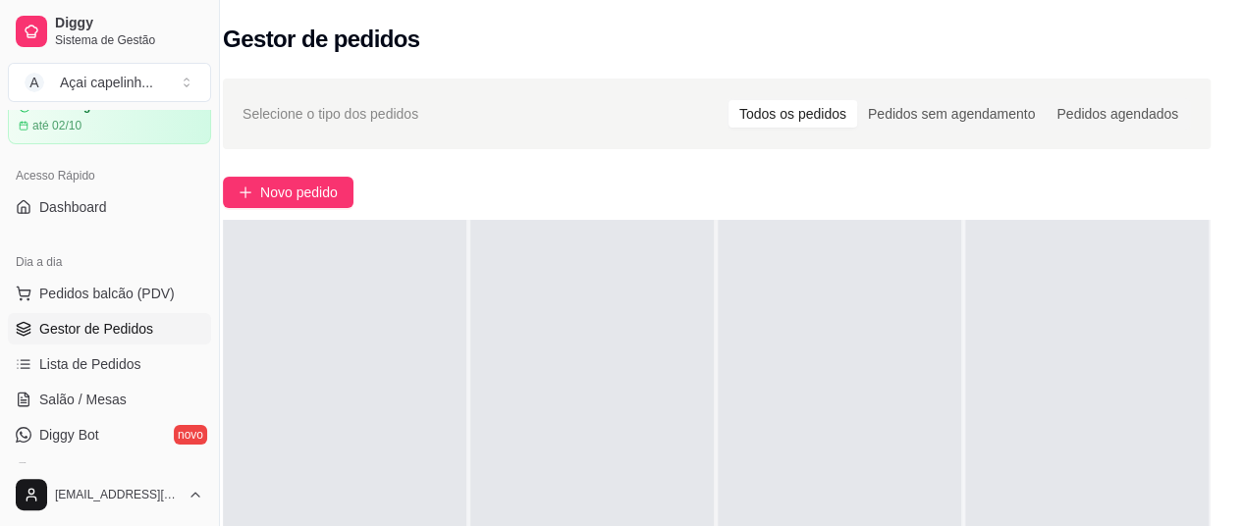
click at [747, 342] on div at bounding box center [840, 483] width 244 height 526
